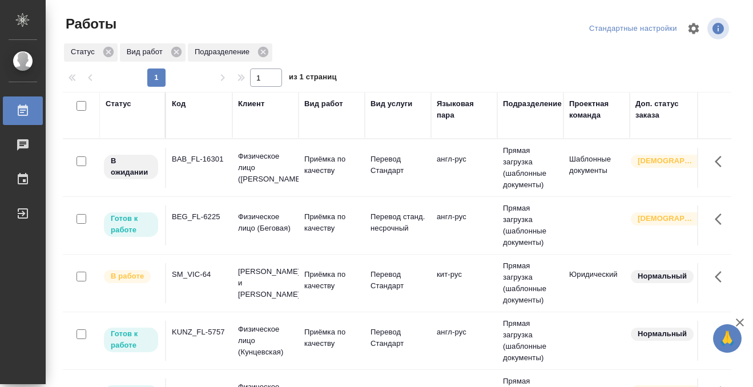
click at [202, 182] on td "BAB_FL-16301" at bounding box center [199, 168] width 66 height 40
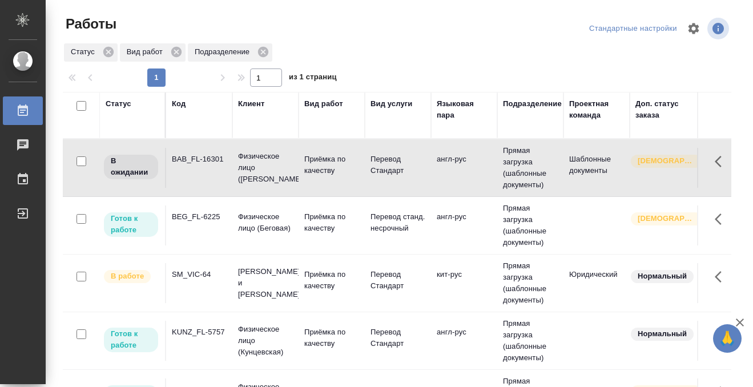
click at [203, 175] on td "BAB_FL-16301" at bounding box center [199, 168] width 66 height 40
click at [180, 101] on div "Код" at bounding box center [179, 103] width 14 height 11
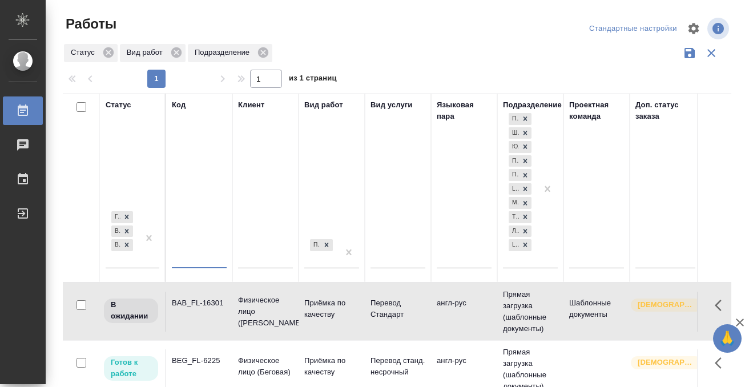
click at [187, 256] on input "text" at bounding box center [199, 261] width 55 height 14
paste input "BEG_CCH-67"
click at [145, 258] on div at bounding box center [149, 237] width 21 height 59
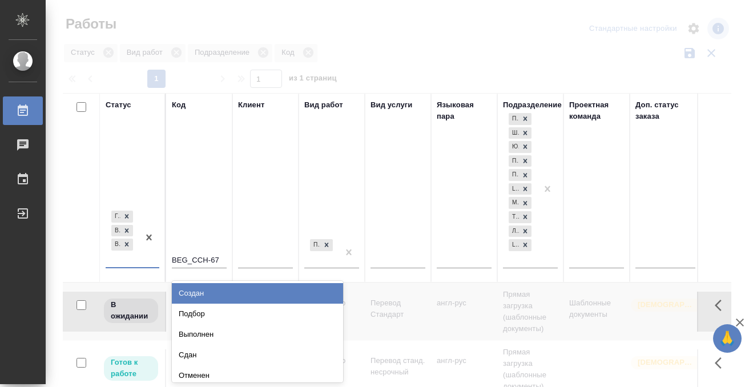
click at [190, 308] on div "Подбор" at bounding box center [257, 314] width 171 height 21
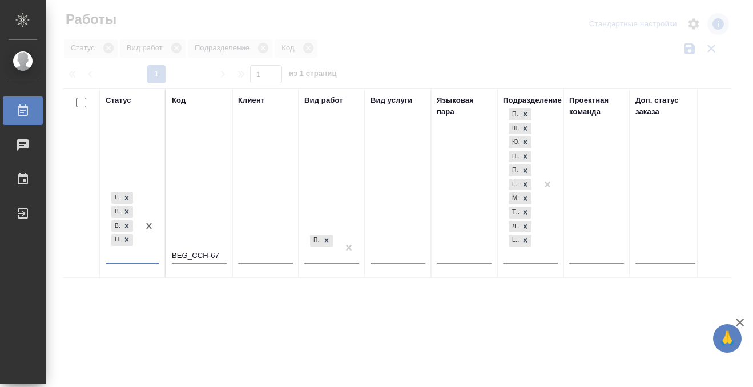
scroll to position [6, 0]
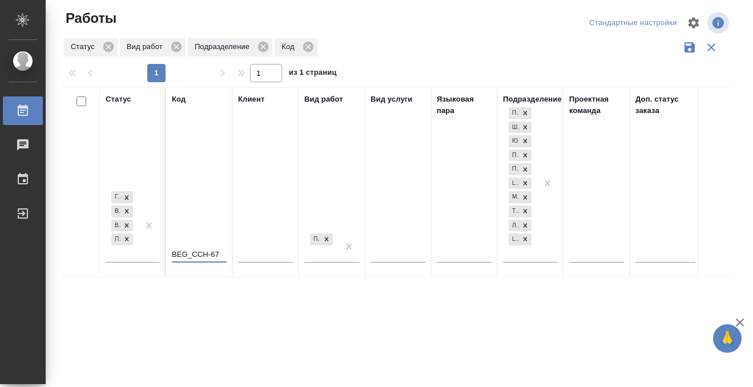
click at [223, 256] on input "BEG_CCH-67" at bounding box center [199, 255] width 55 height 14
drag, startPoint x: 222, startPoint y: 254, endPoint x: 154, endPoint y: 250, distance: 68.1
paste input "C3_FL-8040"
type input "C3_FL-8040"
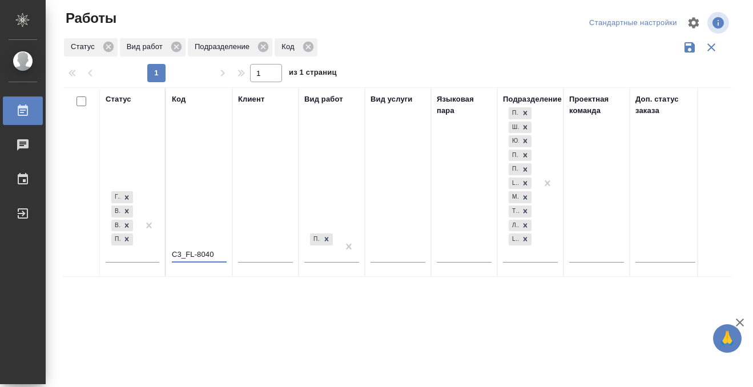
click at [19, 111] on div "Работы" at bounding box center [8, 110] width 29 height 17
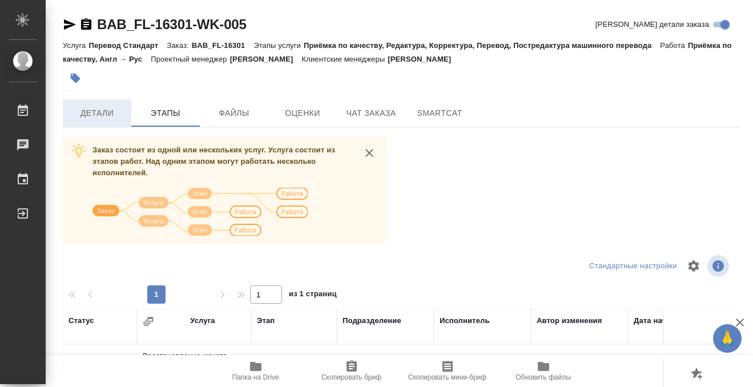
click at [116, 113] on span "Детали" at bounding box center [97, 113] width 55 height 14
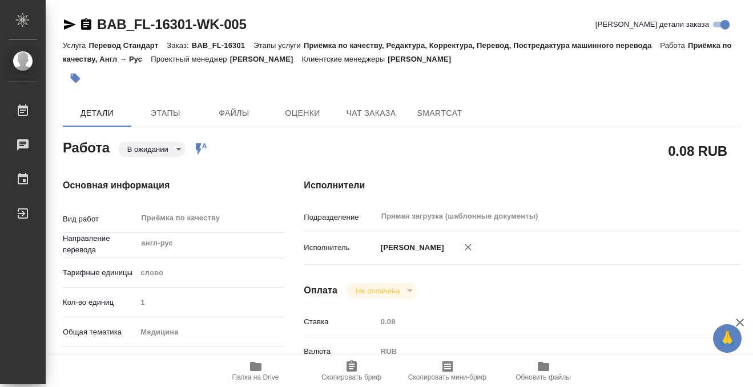
type textarea "x"
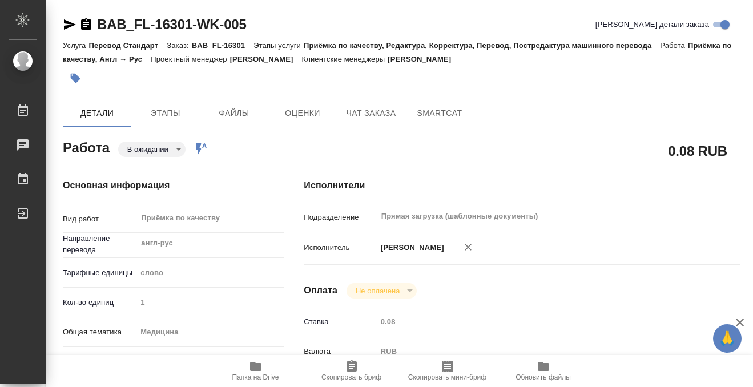
type textarea "x"
